Goal: Check status: Check status

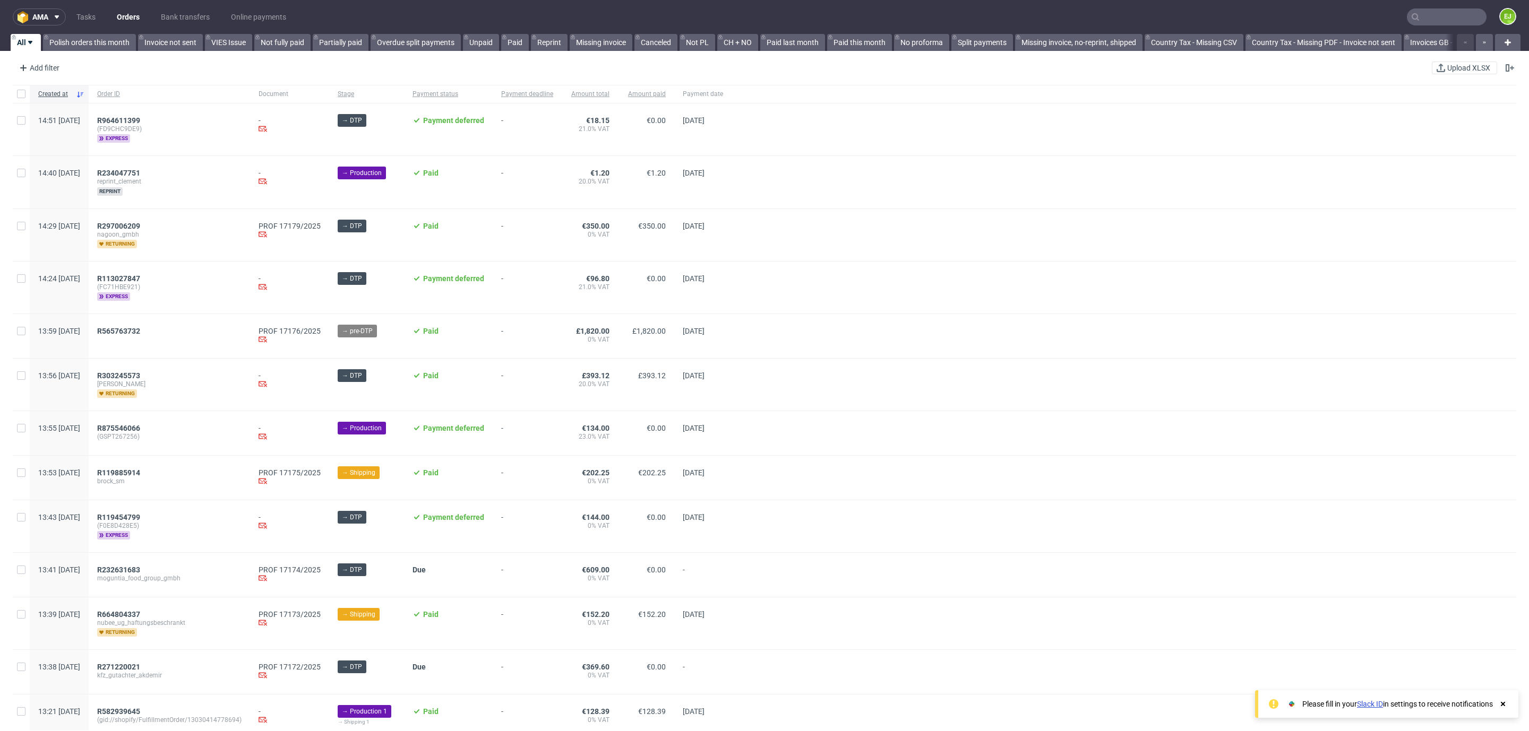
click at [1415, 11] on input "text" at bounding box center [1447, 16] width 80 height 17
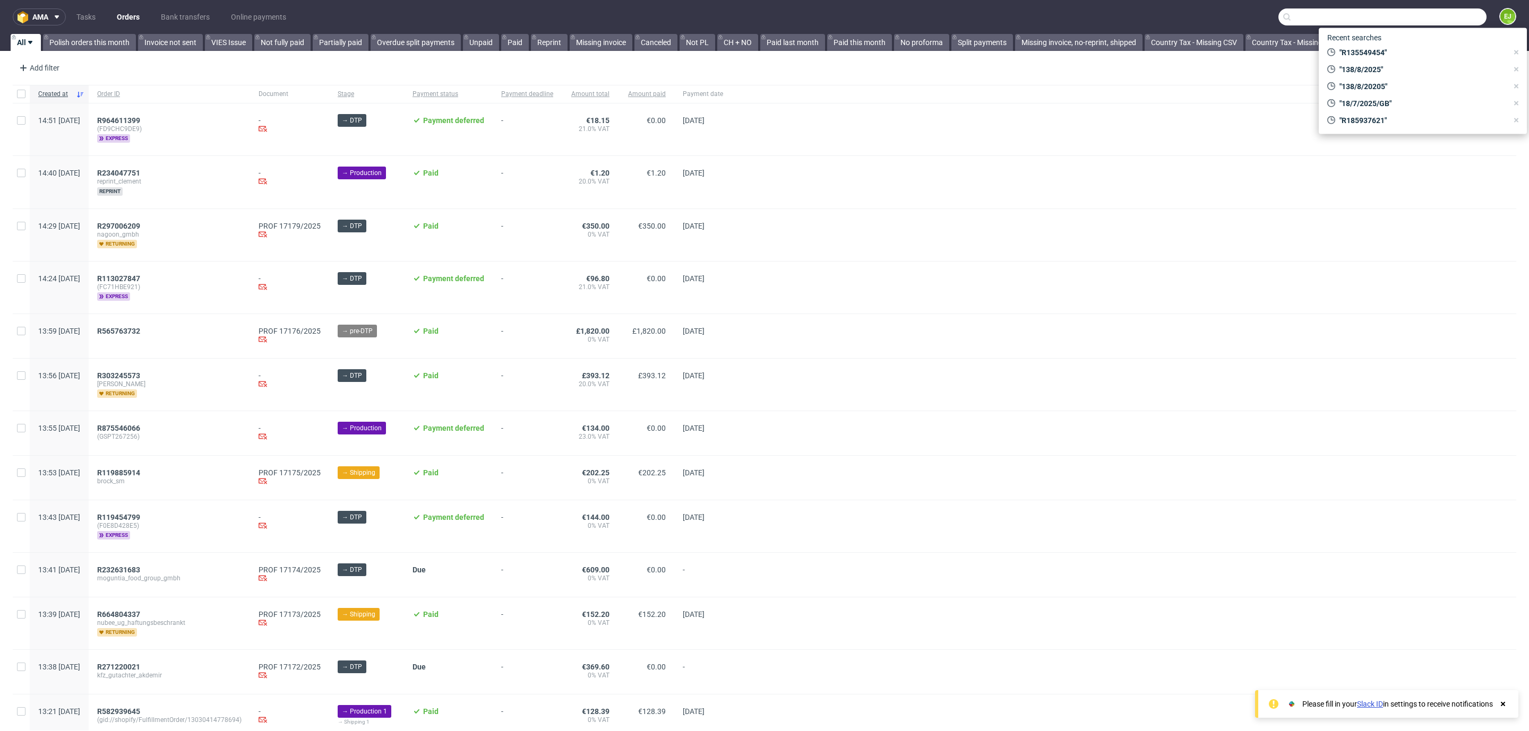
paste input "R885759342"
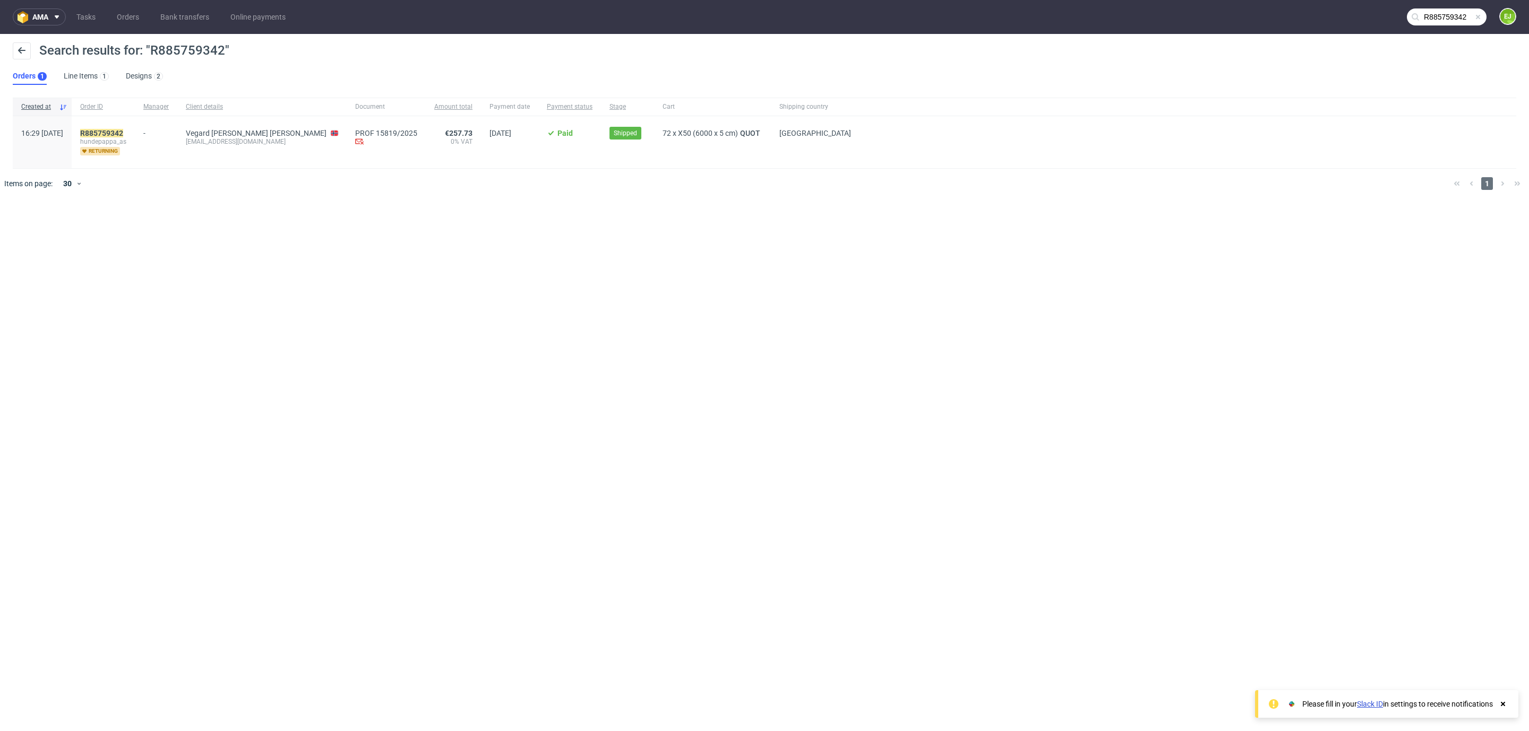
click at [1417, 14] on icon at bounding box center [1415, 17] width 8 height 8
click at [1440, 13] on input "R885759342" at bounding box center [1382, 16] width 208 height 17
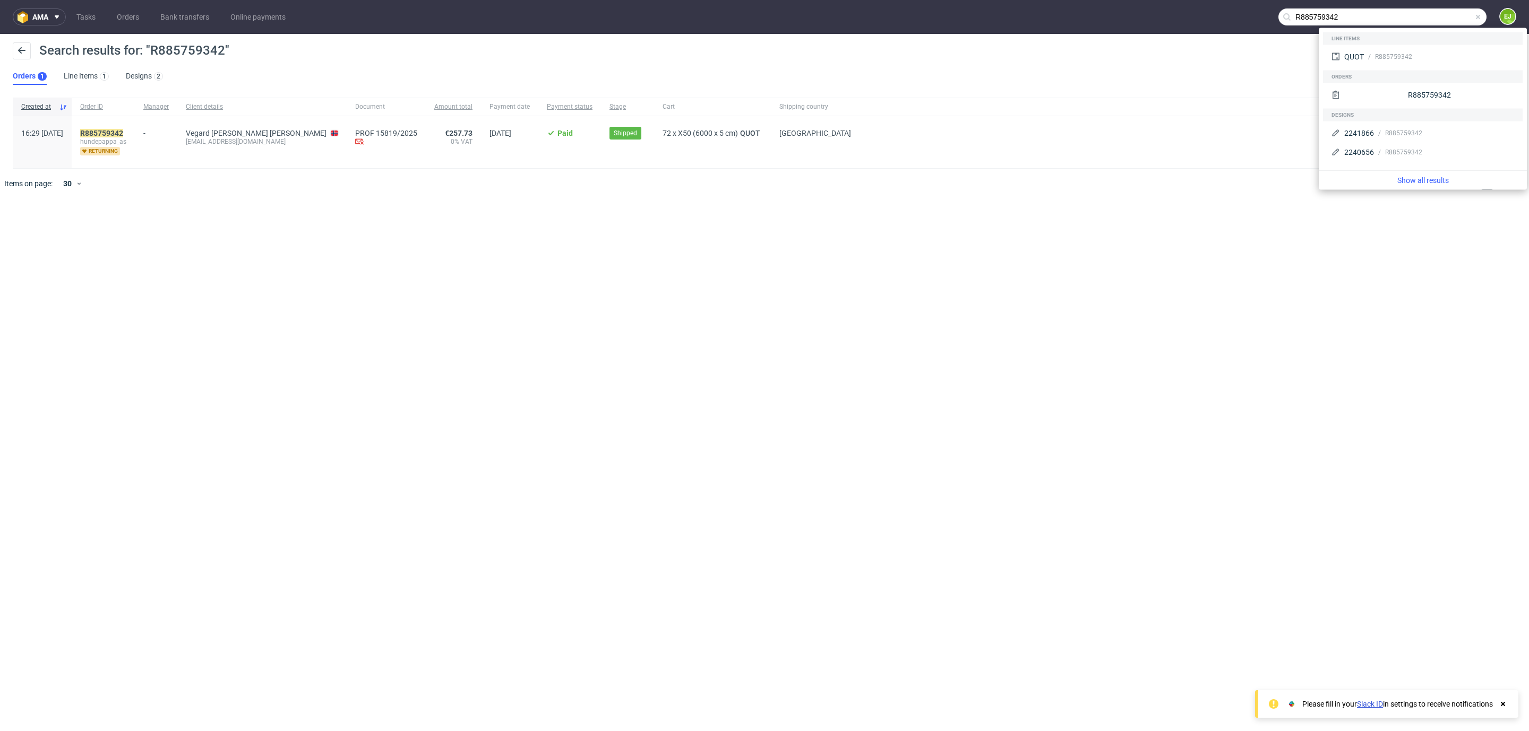
paste input "R453367844"
type input "R453367844"
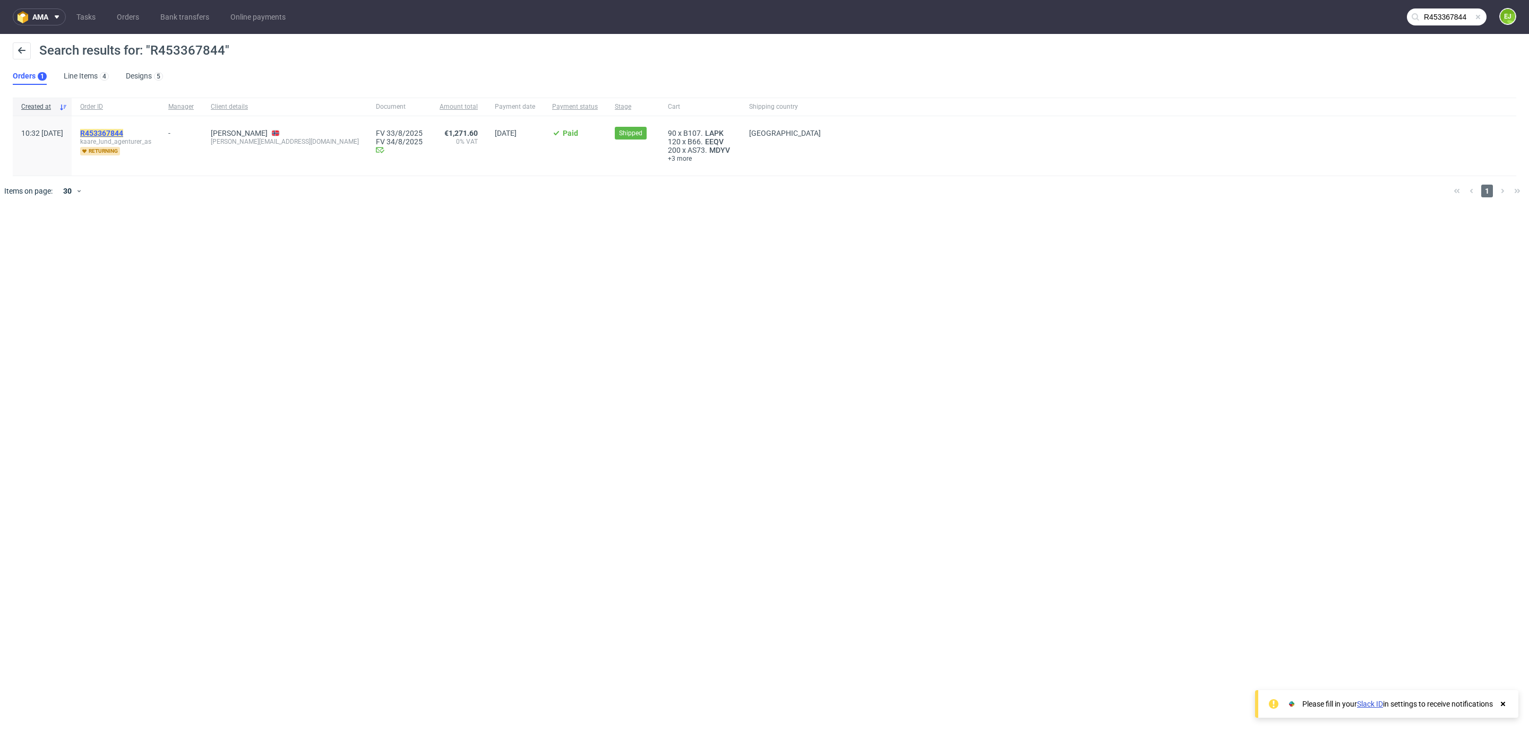
click at [120, 131] on mark "R453367844" at bounding box center [101, 133] width 43 height 8
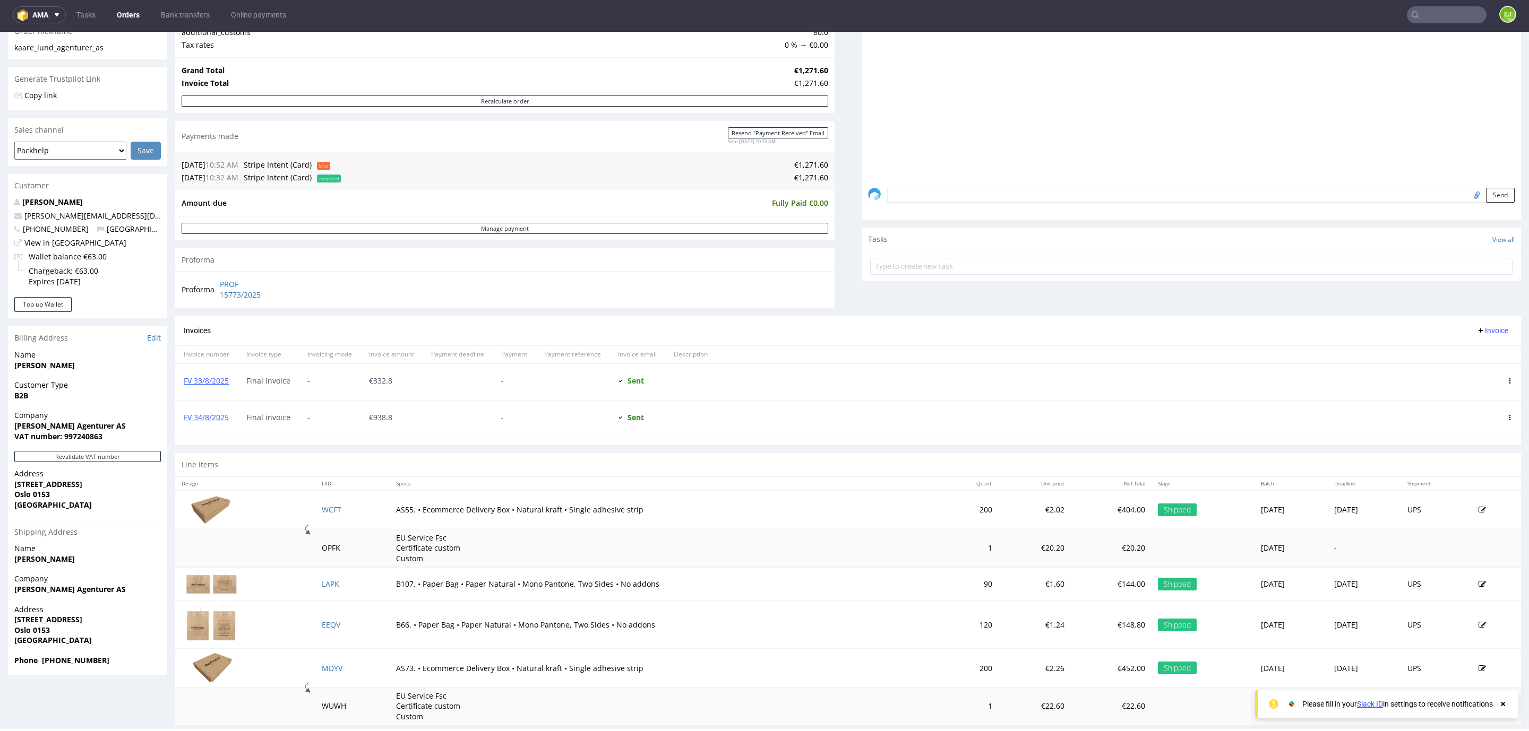
scroll to position [205, 0]
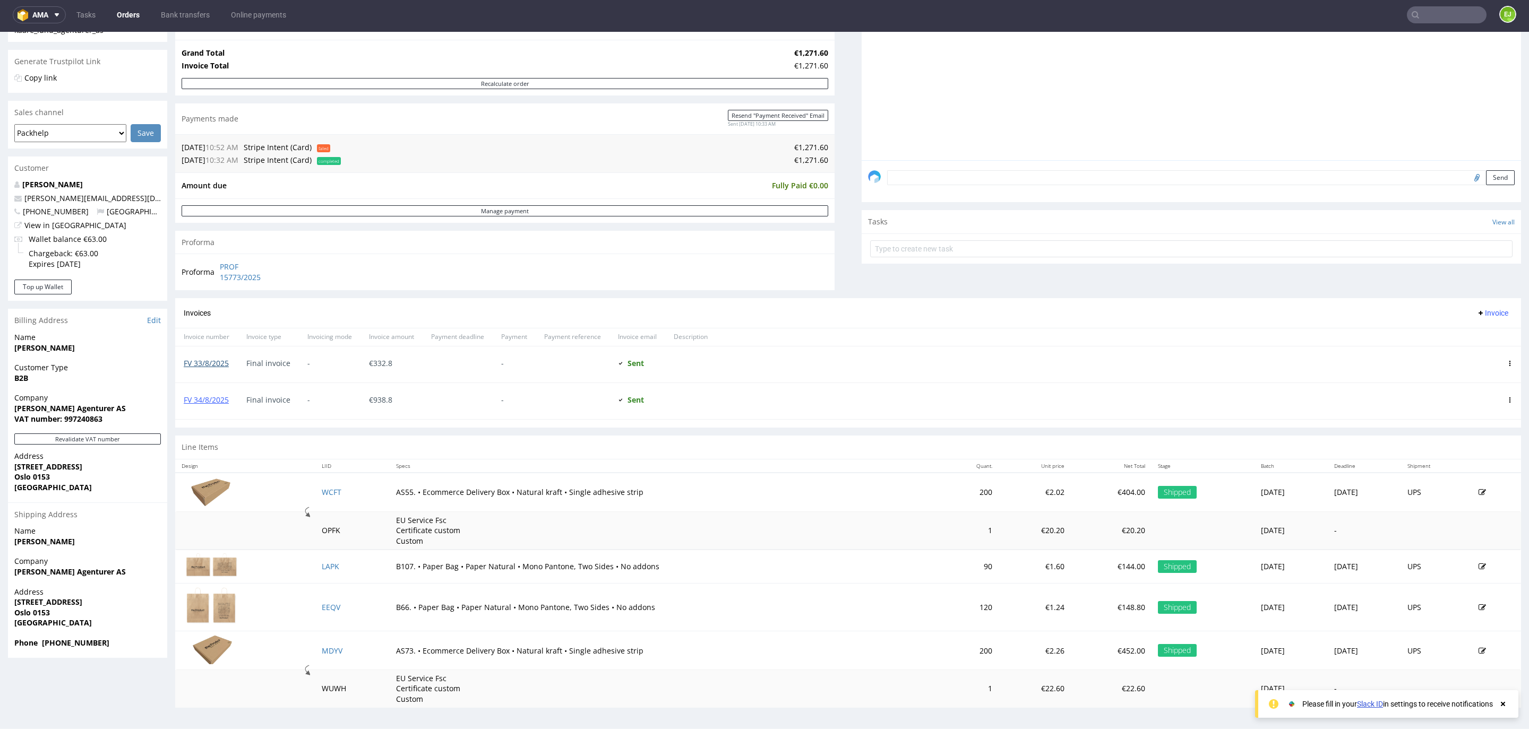
click at [220, 366] on link "FV 33/8/2025" at bounding box center [206, 363] width 45 height 10
click at [1419, 12] on input "text" at bounding box center [1447, 14] width 80 height 17
type input "R798016172"
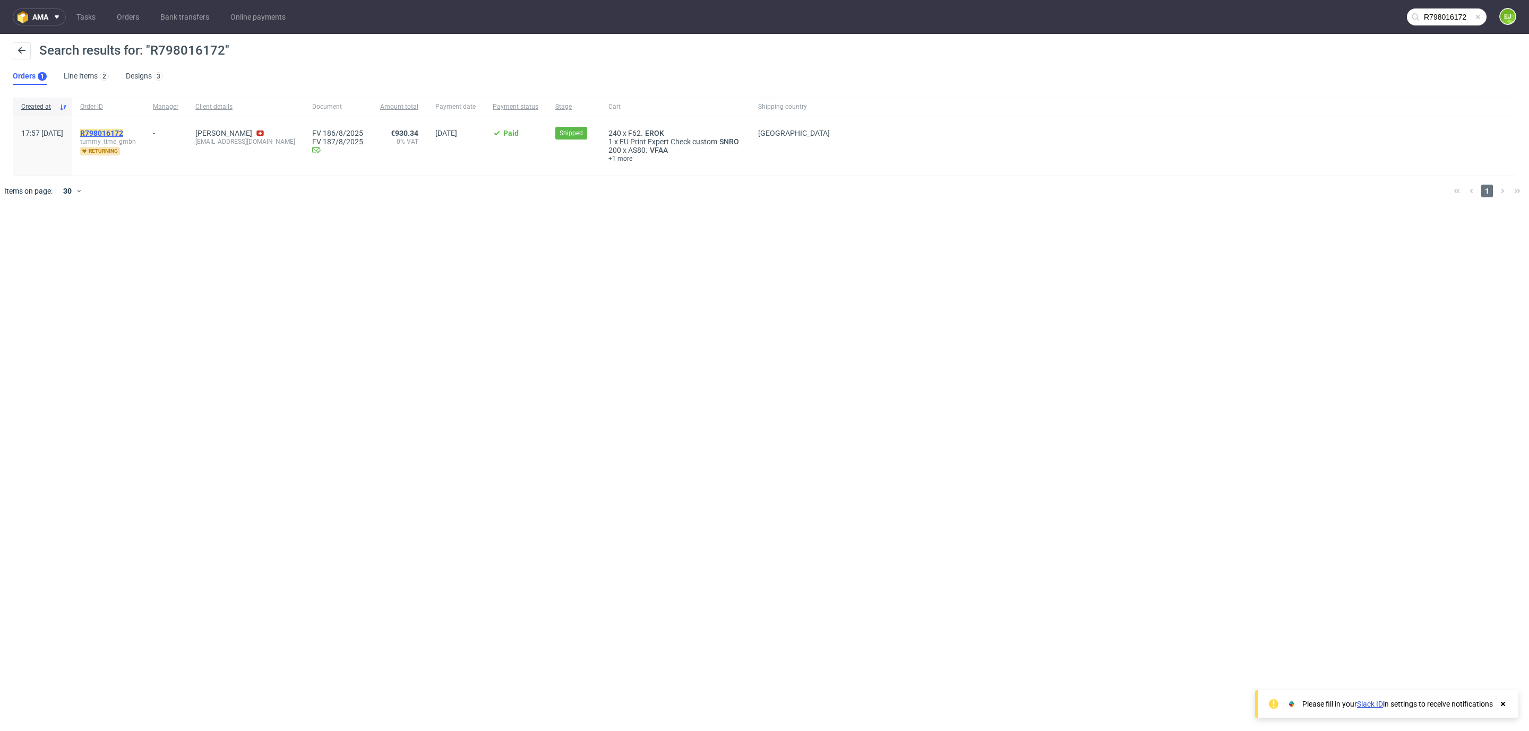
click at [120, 131] on mark "R798016172" at bounding box center [101, 133] width 43 height 8
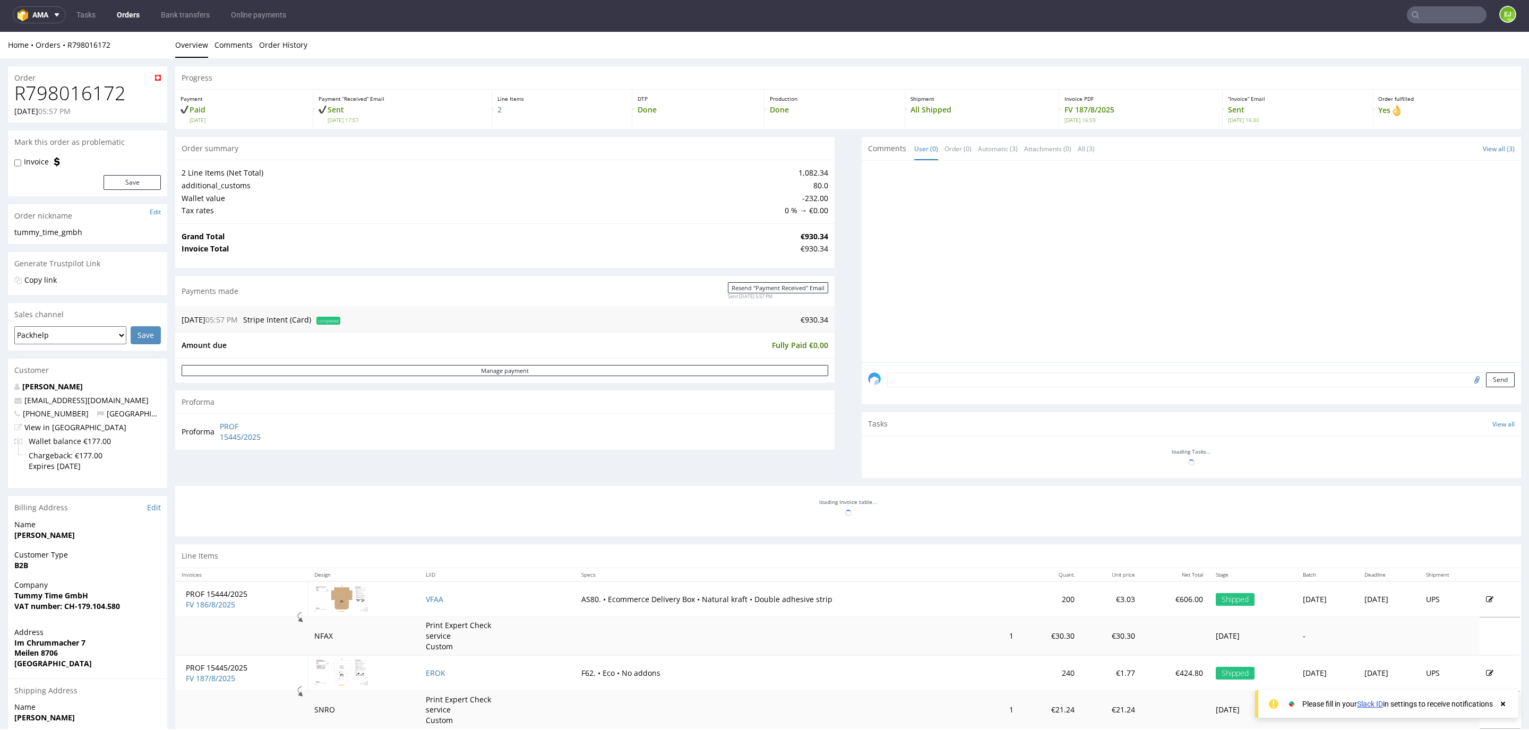
scroll to position [118, 0]
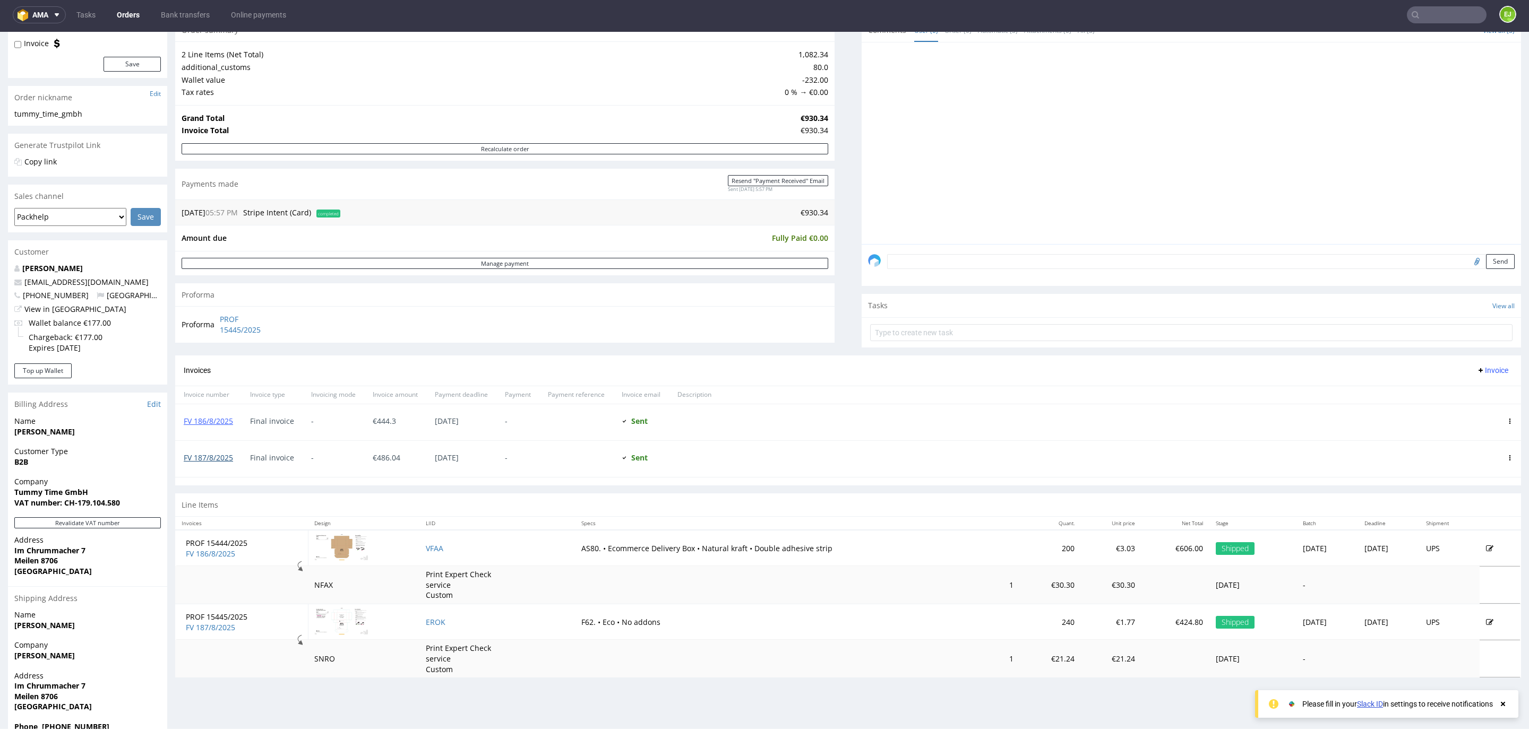
click at [190, 453] on link "FV 187/8/2025" at bounding box center [208, 458] width 49 height 10
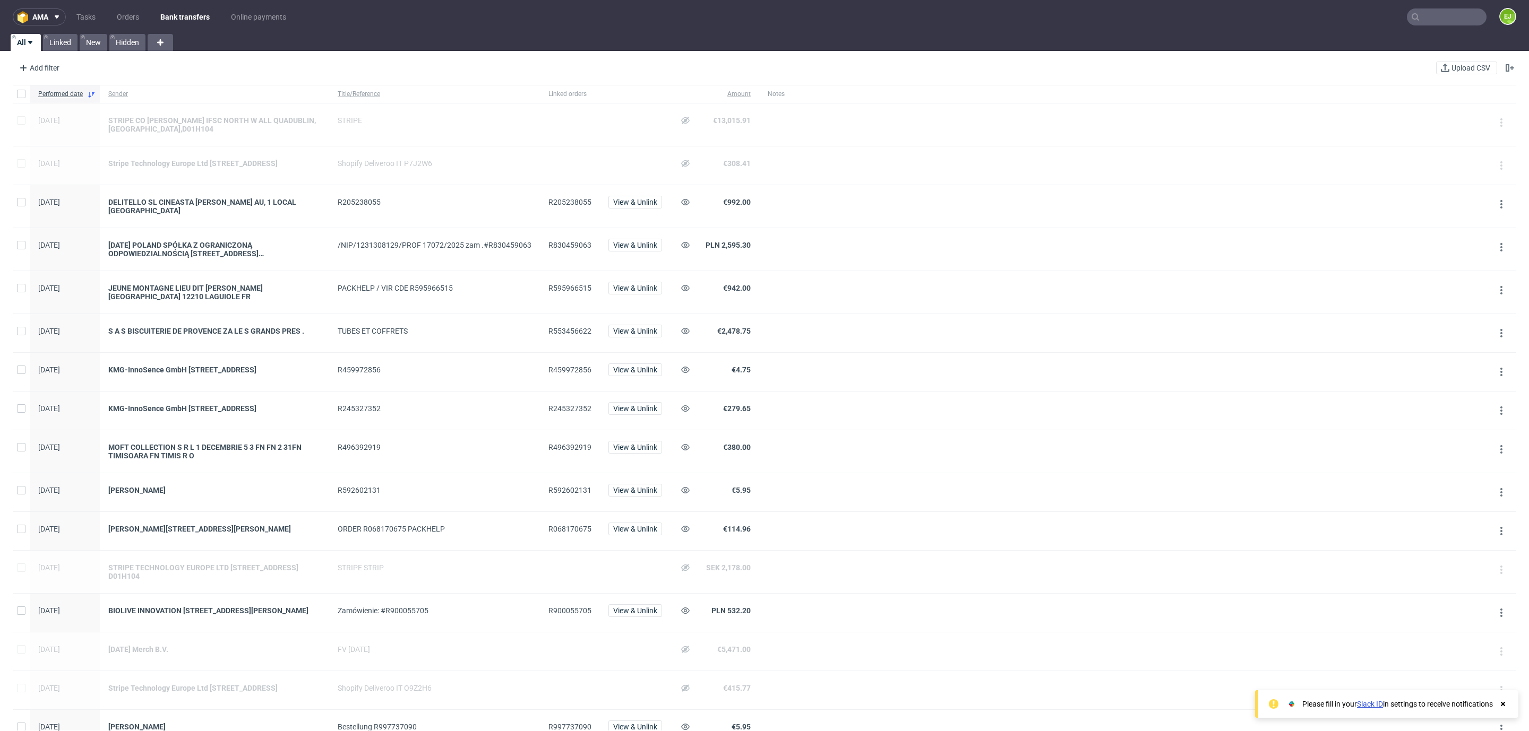
click at [1411, 16] on icon at bounding box center [1415, 17] width 8 height 8
click at [1414, 16] on input "text" at bounding box center [1447, 16] width 80 height 17
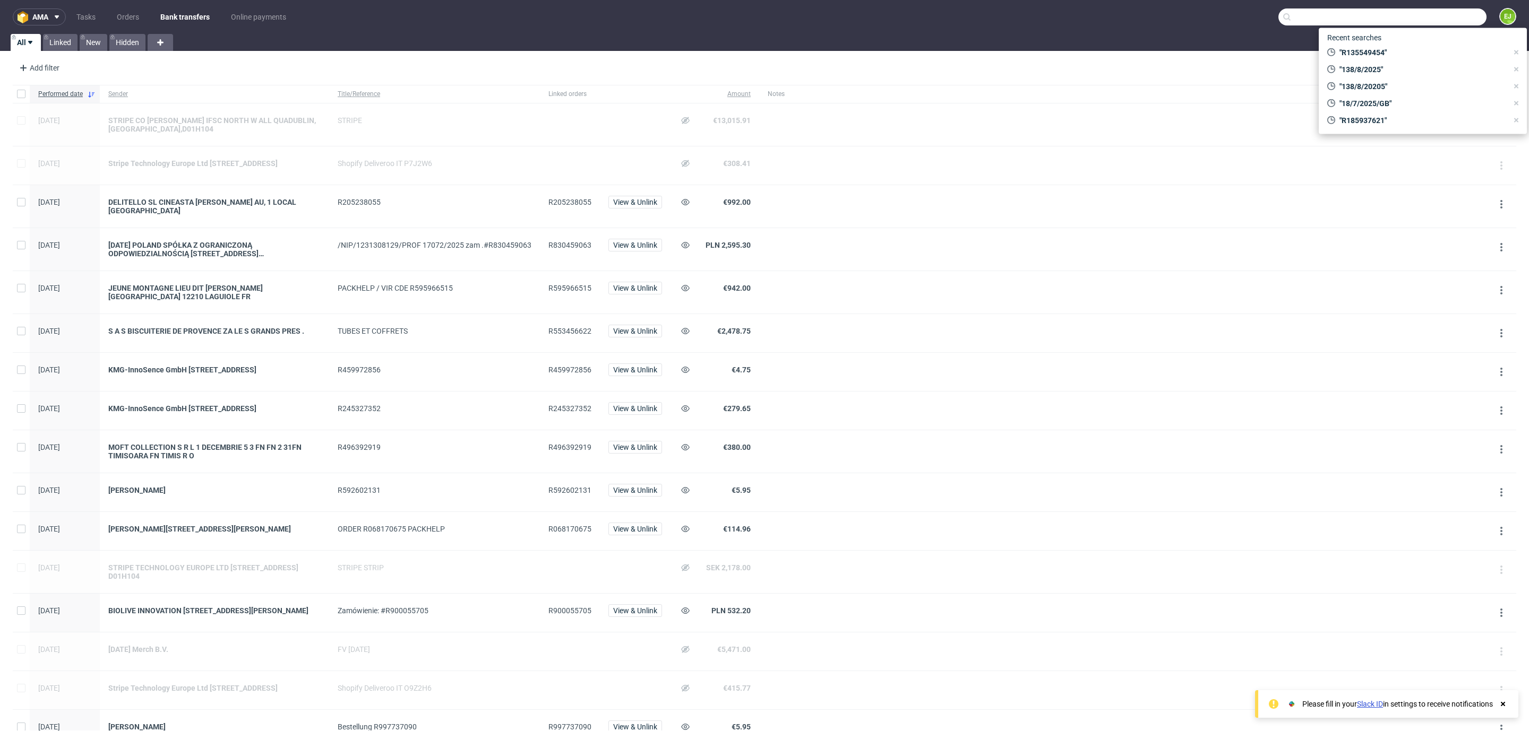
paste input "R515705207"
type input "R515705207"
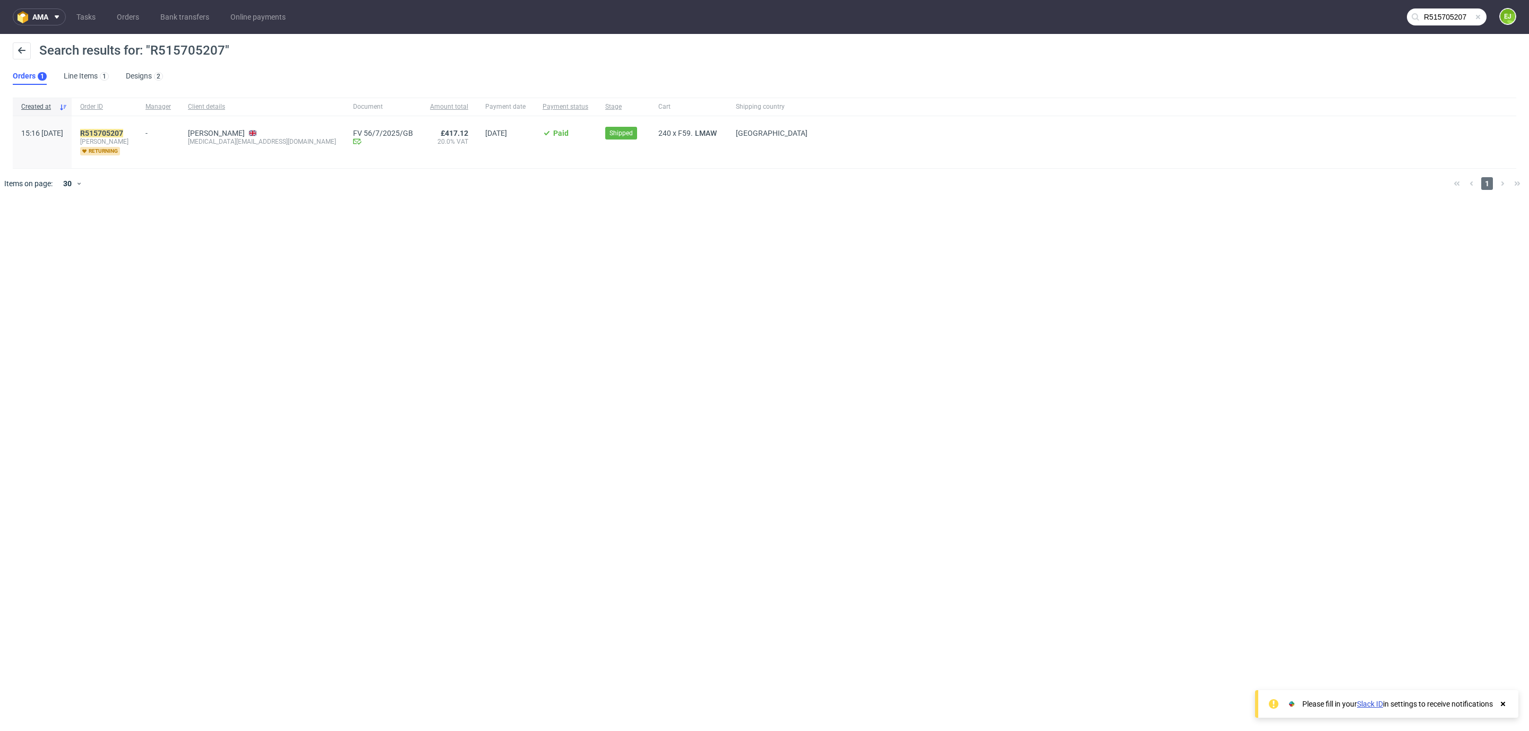
click at [717, 427] on div "ama Tasks Orders Bank transfers Online payments R515705207 EJ Search results fo…" at bounding box center [764, 365] width 1529 height 731
click at [561, 452] on div "ama Tasks Orders Bank transfers Online payments R515705207 EJ Search results fo…" at bounding box center [764, 365] width 1529 height 731
click at [1100, 300] on div "ama Tasks Orders Bank transfers Online payments R515705207 EJ Search results fo…" at bounding box center [764, 365] width 1529 height 731
